Goal: Navigation & Orientation: Find specific page/section

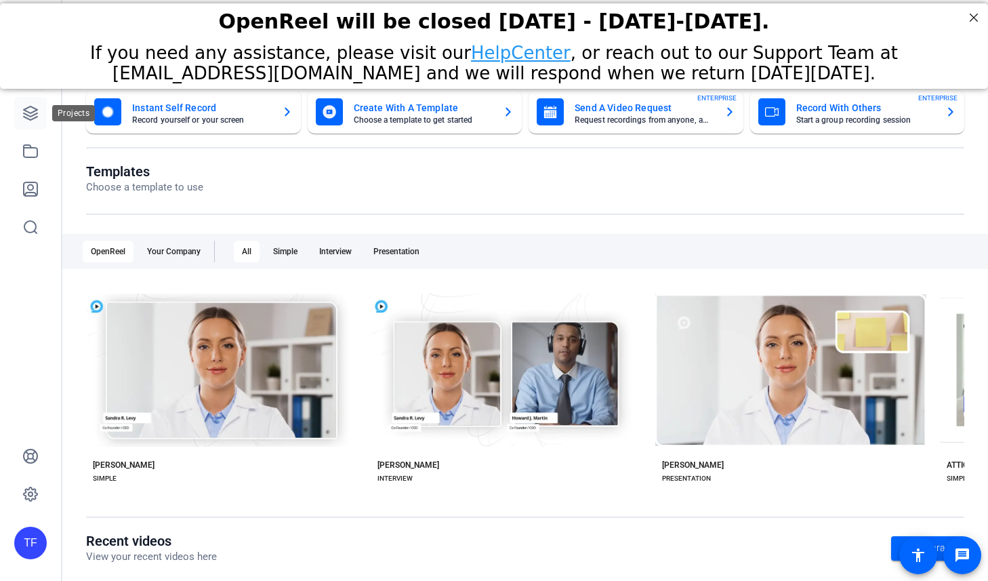
click at [34, 117] on icon at bounding box center [30, 113] width 16 height 16
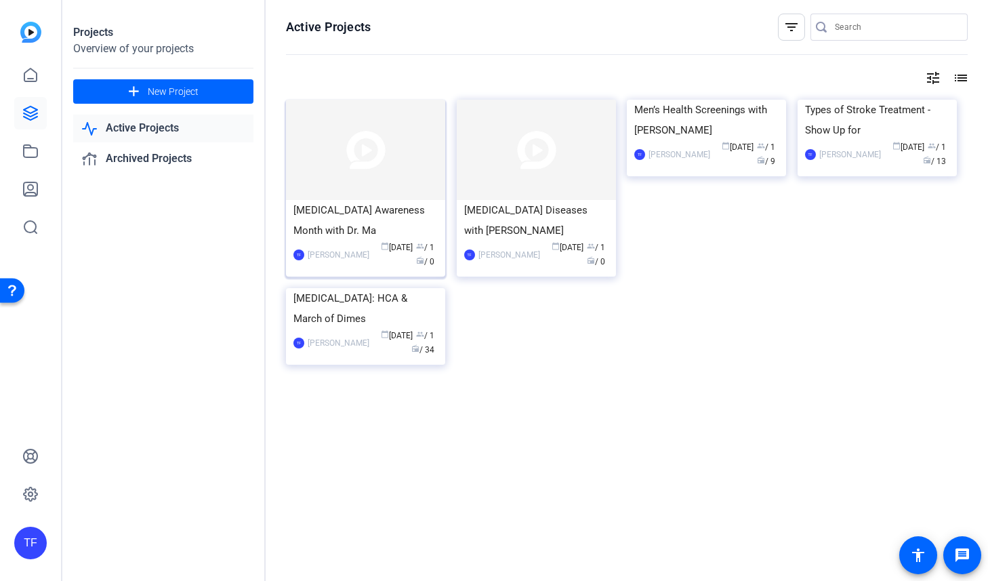
click at [369, 188] on img at bounding box center [365, 150] width 159 height 100
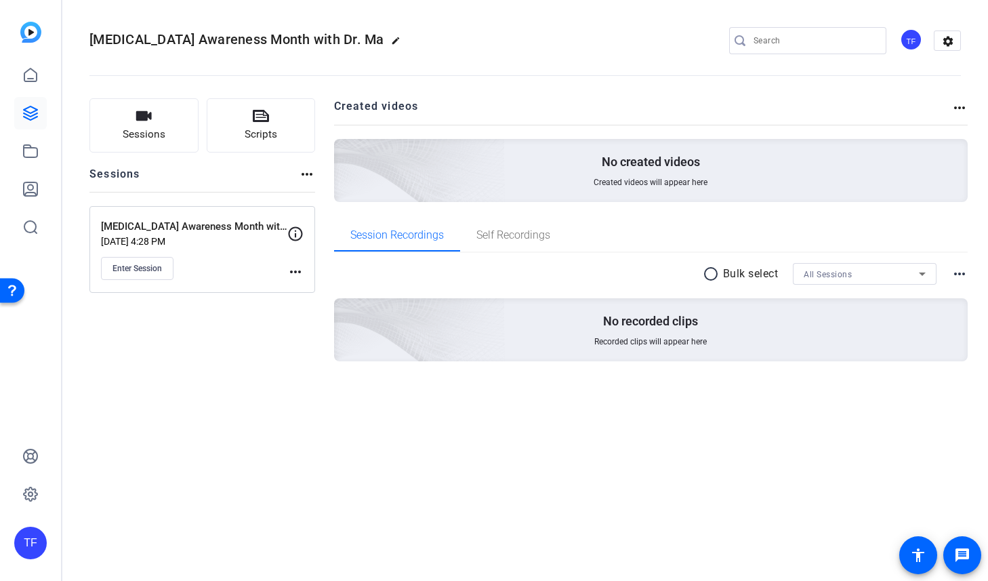
click at [186, 413] on div "Sessions Scripts Sessions more_horiz [MEDICAL_DATA] Awareness Month with [PERSO…" at bounding box center [525, 251] width 926 height 340
click at [165, 428] on div "[MEDICAL_DATA] Awareness Month with Dr. Ma edit TF settings Sessions Scripts Se…" at bounding box center [525, 290] width 926 height 581
click at [35, 77] on icon at bounding box center [30, 75] width 16 height 16
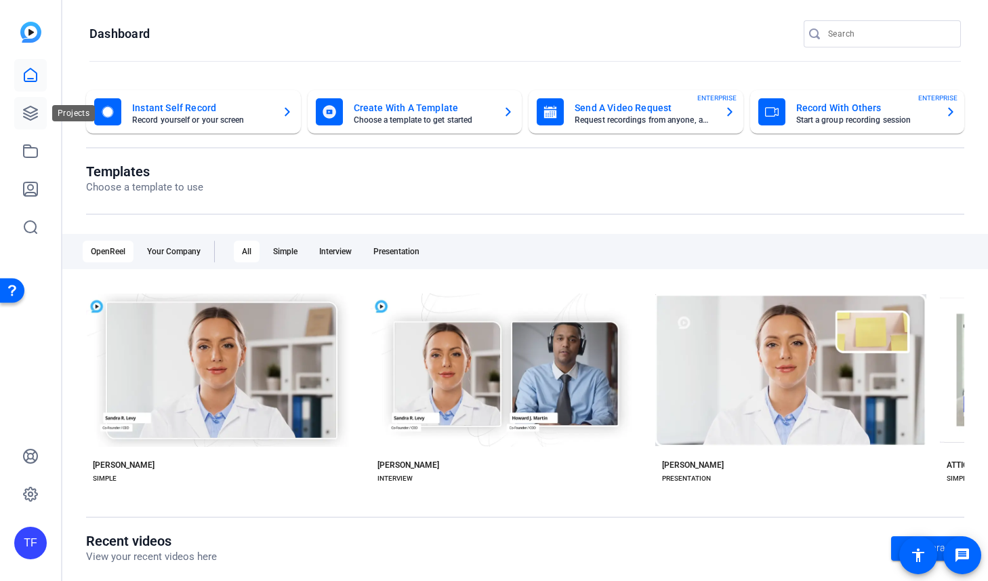
click at [41, 109] on link at bounding box center [30, 113] width 33 height 33
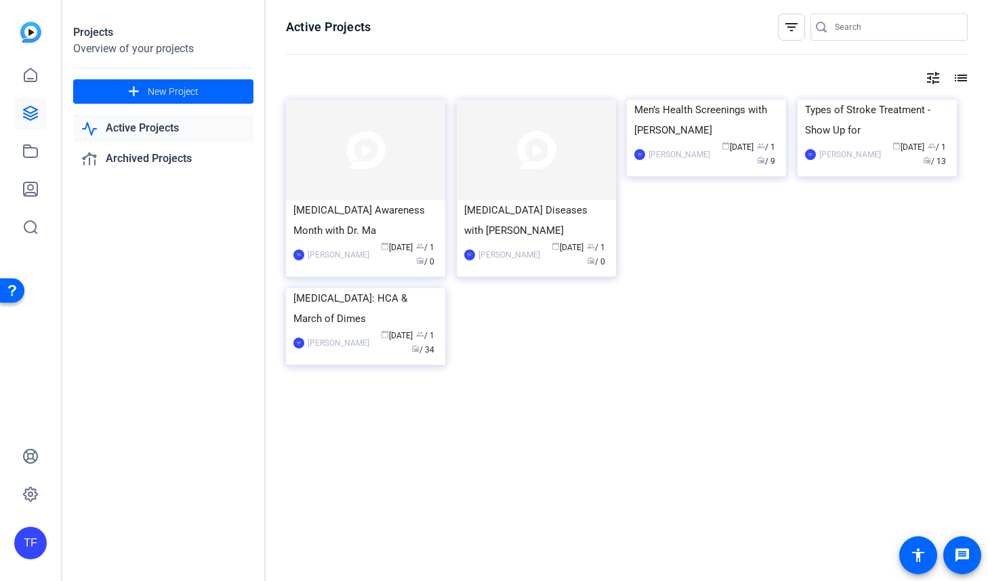
click at [510, 337] on div "[MEDICAL_DATA] Awareness Month with Dr. Ma TF [PERSON_NAME] calendar_today [DAT…" at bounding box center [627, 247] width 682 height 295
click at [27, 80] on icon at bounding box center [30, 75] width 16 height 16
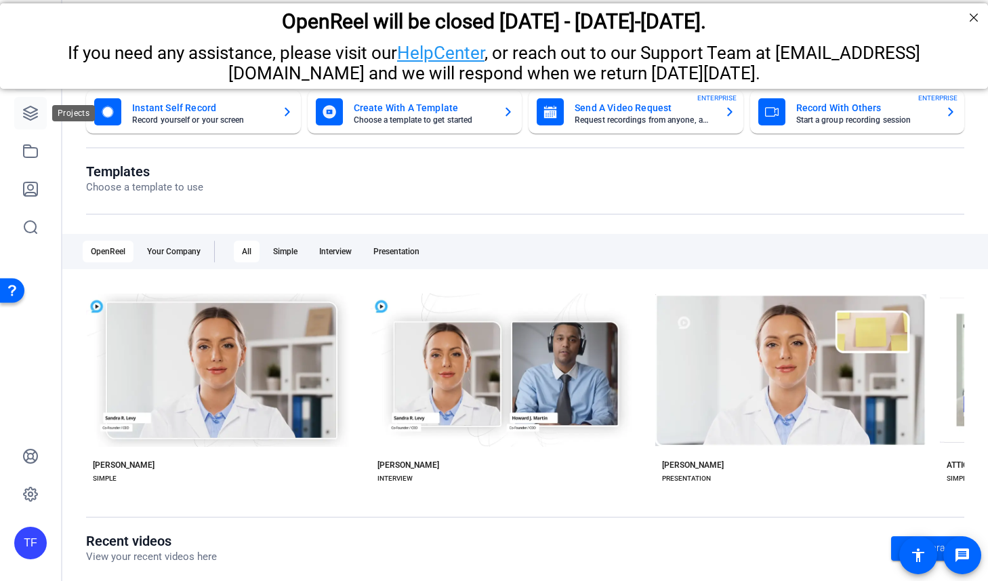
click at [33, 109] on icon at bounding box center [30, 113] width 16 height 16
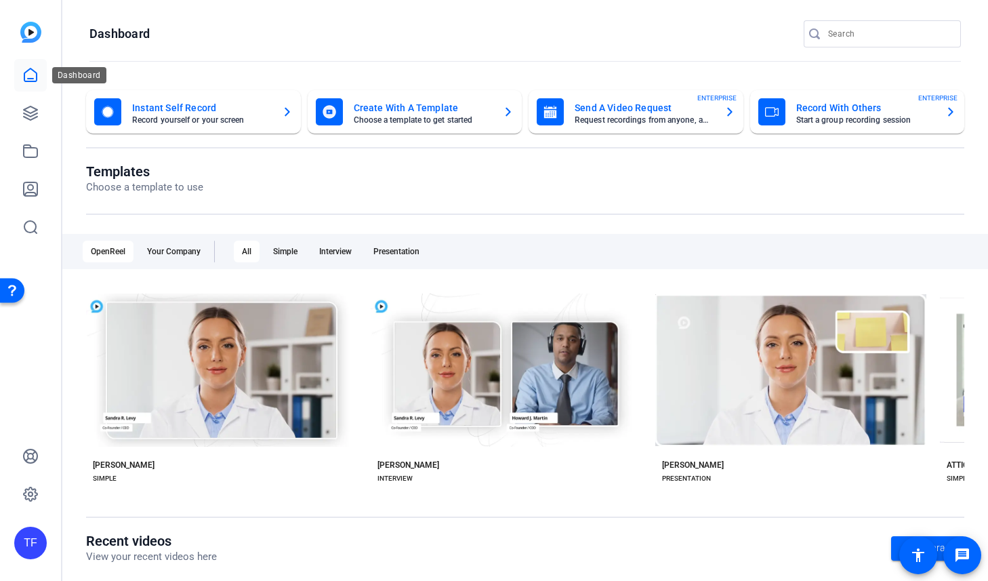
click at [28, 75] on icon at bounding box center [30, 75] width 16 height 16
click at [264, 188] on openreel-page-title "Templates Choose a template to use" at bounding box center [525, 179] width 878 height 32
